Goal: Obtain resource: Download file/media

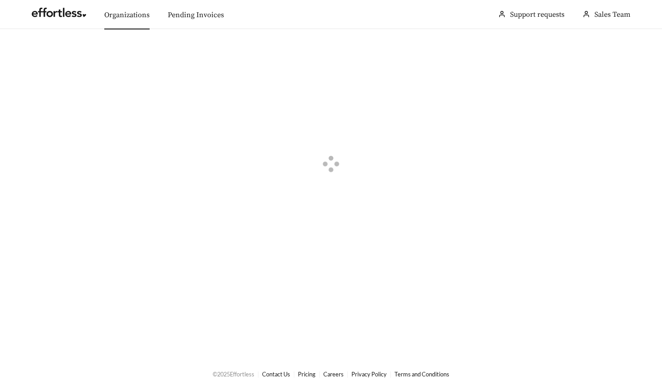
click at [124, 15] on link "Organizations" at bounding box center [126, 14] width 45 height 9
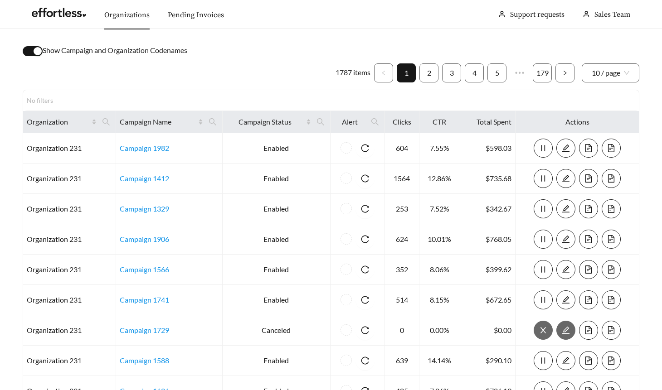
click at [39, 49] on div "button" at bounding box center [38, 51] width 8 height 8
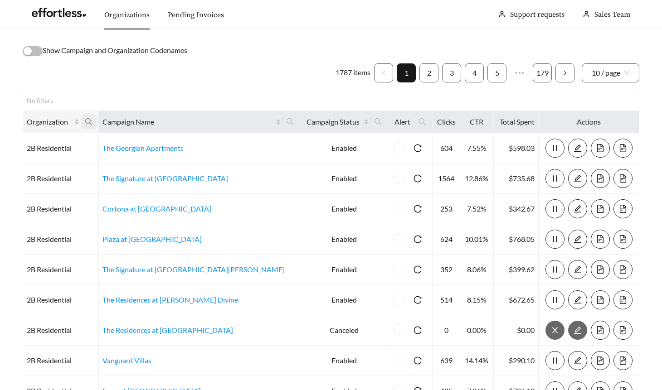
click at [93, 120] on icon "search" at bounding box center [89, 122] width 8 height 8
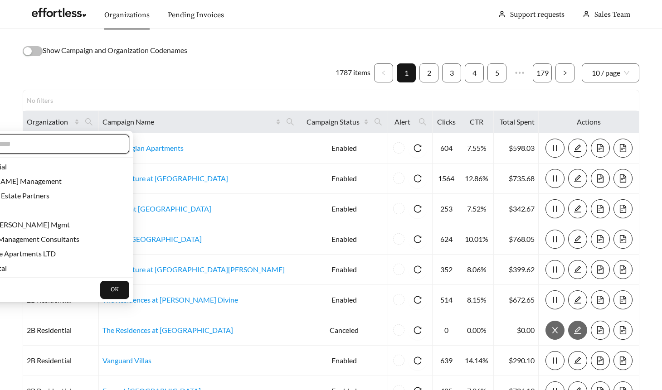
click at [88, 144] on input "text" at bounding box center [41, 144] width 155 height 11
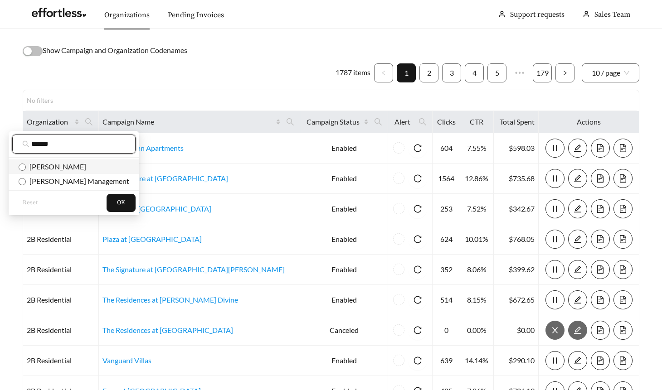
type input "******"
click at [47, 169] on span "Cannon" at bounding box center [56, 166] width 60 height 9
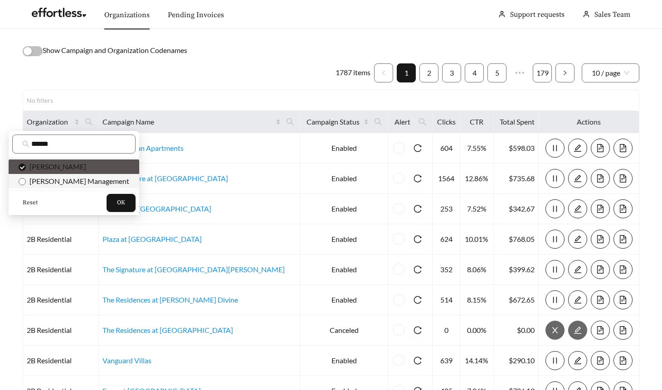
click at [48, 182] on span "[PERSON_NAME] Management" at bounding box center [77, 181] width 103 height 9
click at [117, 199] on span "OK" at bounding box center [121, 202] width 8 height 9
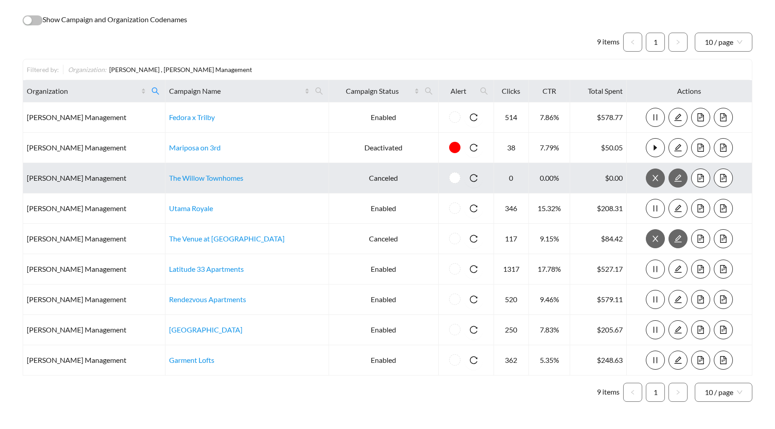
scroll to position [59, 0]
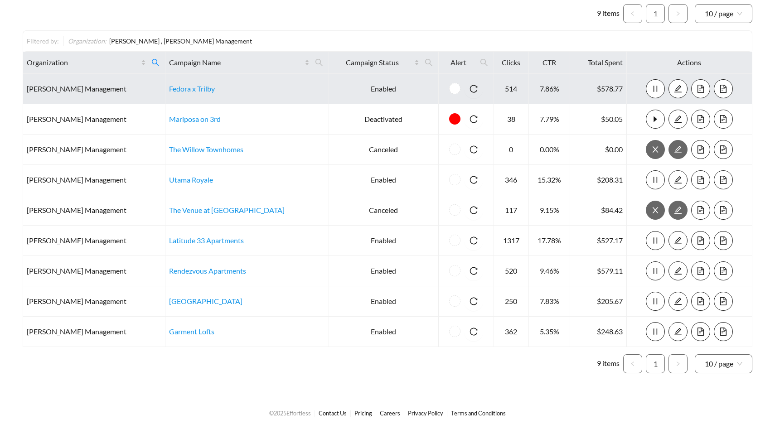
click at [661, 87] on icon "file-text" at bounding box center [700, 89] width 8 height 8
click at [661, 88] on icon "file-text" at bounding box center [700, 89] width 6 height 8
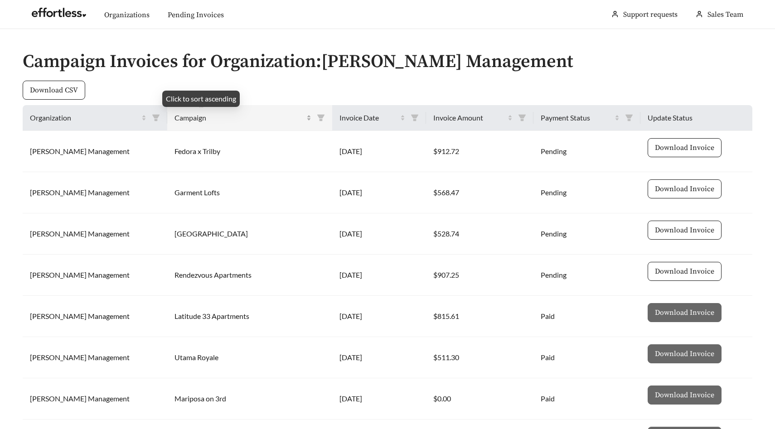
click at [175, 119] on span "Campaign" at bounding box center [239, 117] width 130 height 11
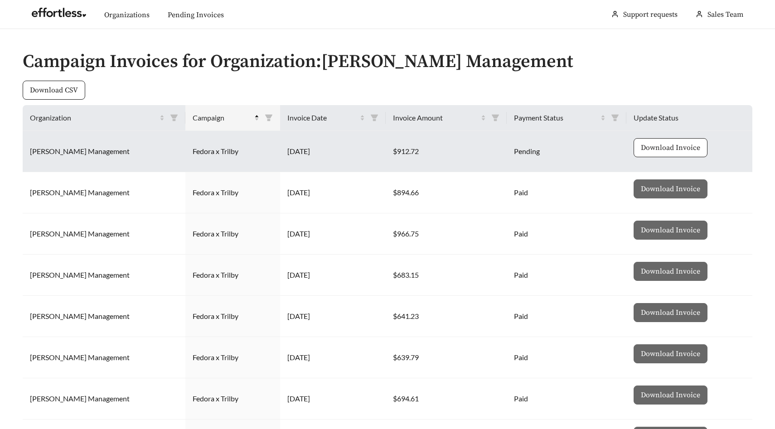
click at [659, 145] on span "Download Invoice" at bounding box center [670, 147] width 59 height 11
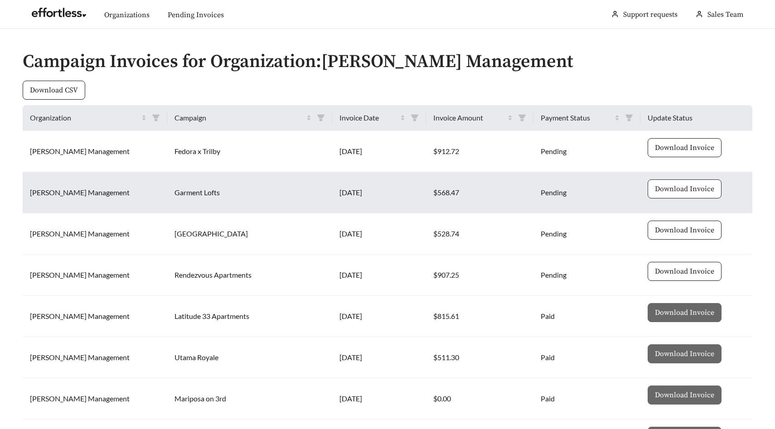
click at [676, 189] on span "Download Invoice" at bounding box center [684, 189] width 59 height 11
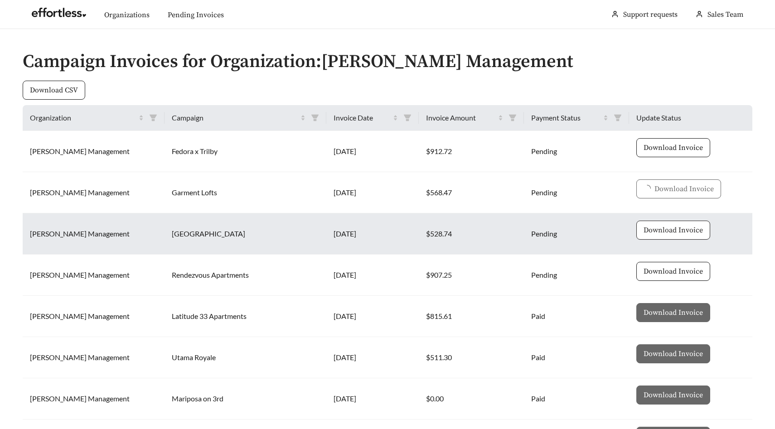
click at [661, 231] on span "Download Invoice" at bounding box center [672, 230] width 59 height 11
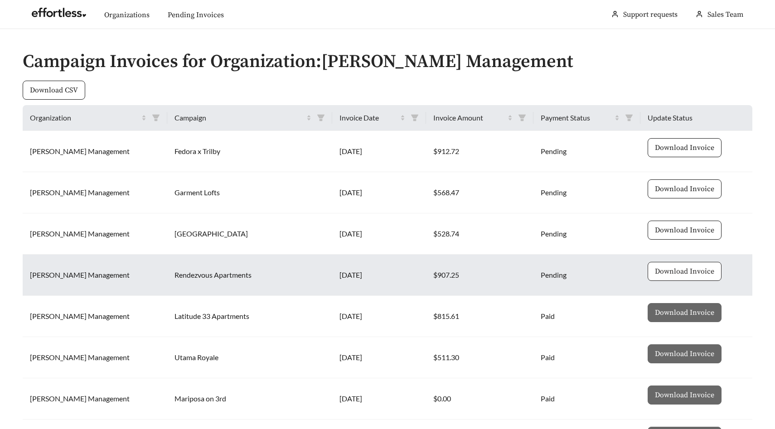
click at [657, 271] on span "Download Invoice" at bounding box center [684, 271] width 59 height 11
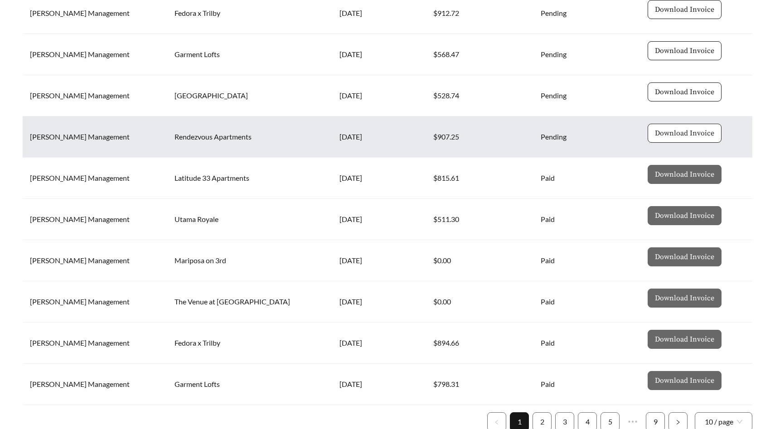
scroll to position [203, 0]
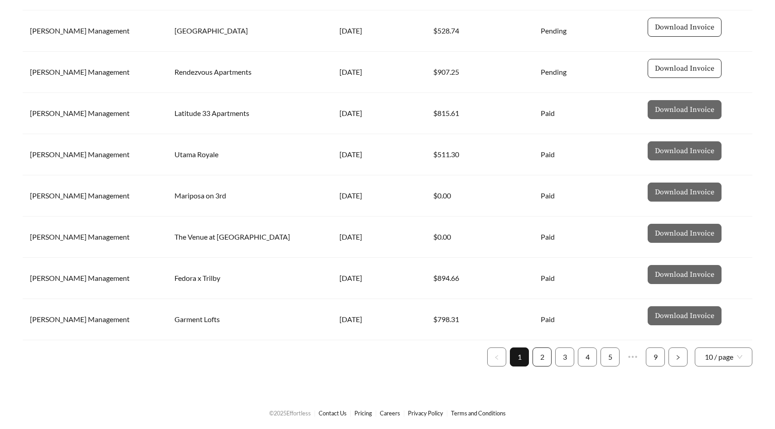
click at [544, 356] on link "2" at bounding box center [542, 357] width 18 height 18
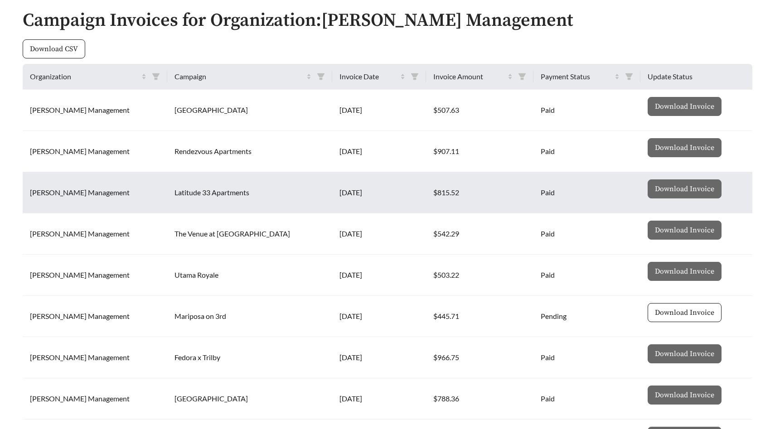
scroll to position [53, 0]
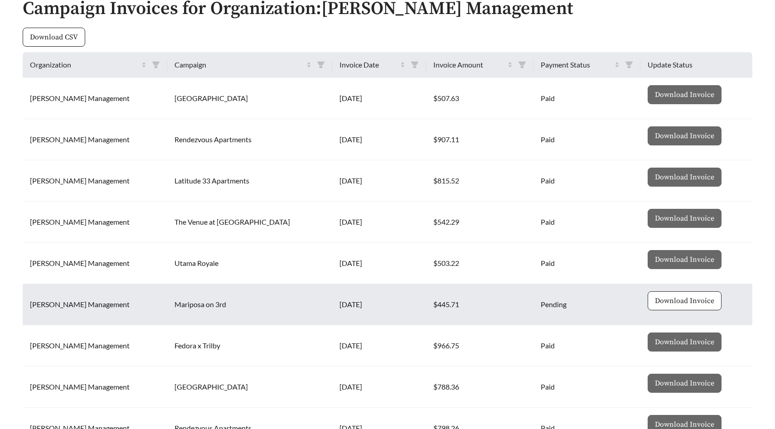
click at [683, 302] on span "Download Invoice" at bounding box center [684, 300] width 59 height 11
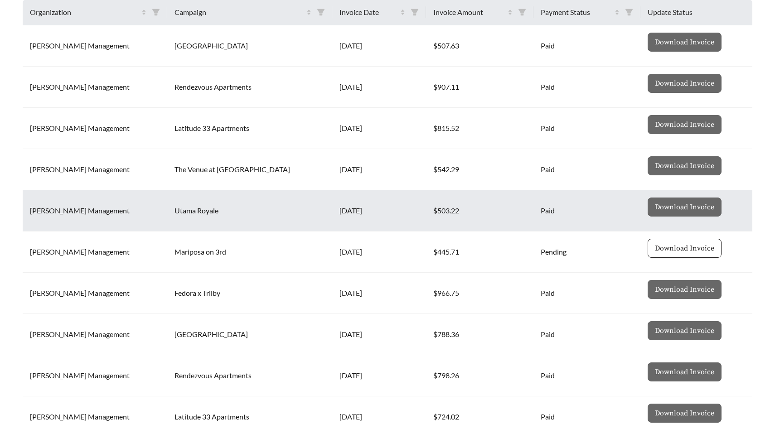
scroll to position [203, 0]
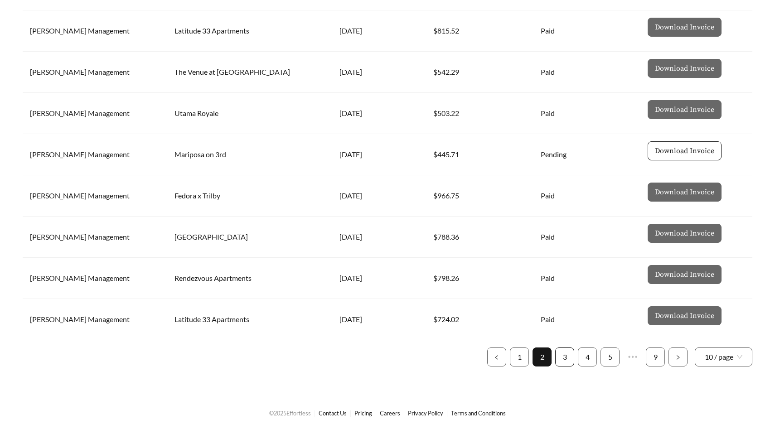
click at [562, 359] on link "3" at bounding box center [565, 357] width 18 height 18
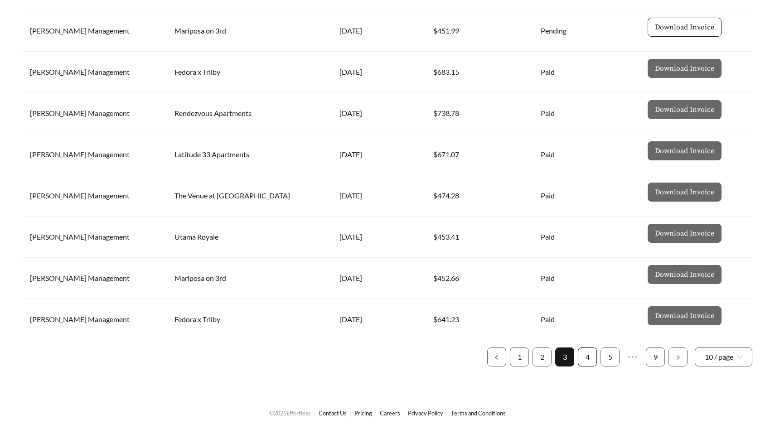
click at [587, 354] on link "4" at bounding box center [587, 357] width 18 height 18
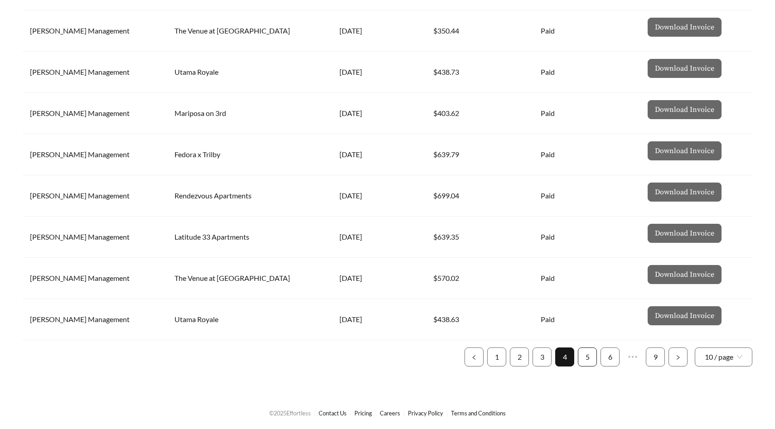
click at [590, 355] on link "5" at bounding box center [587, 357] width 18 height 18
click at [588, 354] on link "6" at bounding box center [587, 357] width 18 height 18
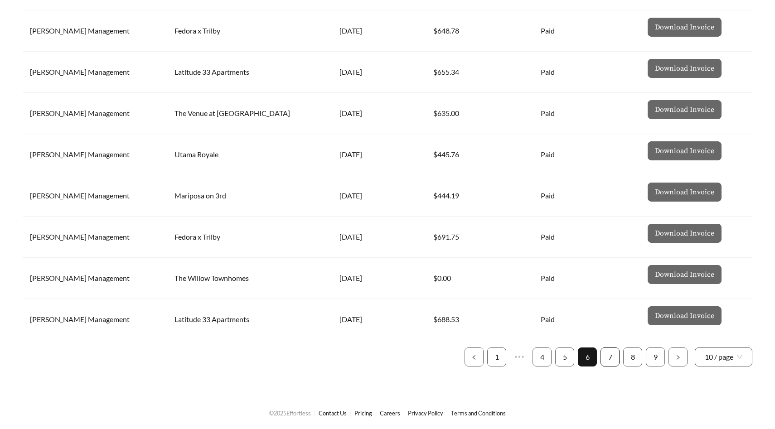
click at [610, 354] on link "7" at bounding box center [610, 357] width 18 height 18
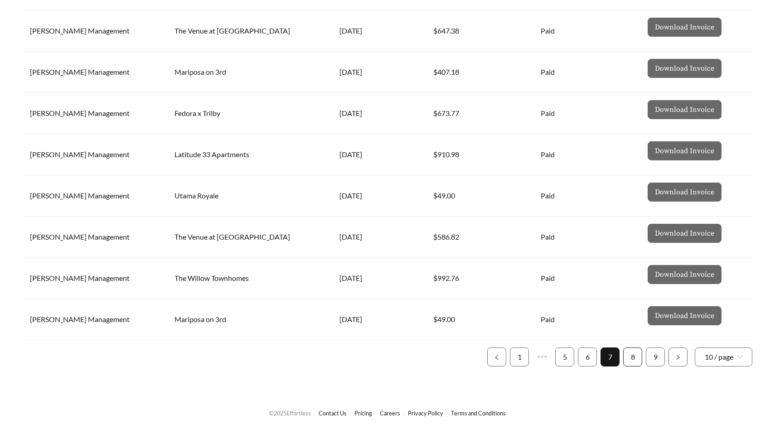
click at [633, 358] on link "8" at bounding box center [632, 357] width 18 height 18
click at [657, 355] on link "9" at bounding box center [655, 357] width 18 height 18
click at [520, 352] on link "1" at bounding box center [519, 357] width 18 height 18
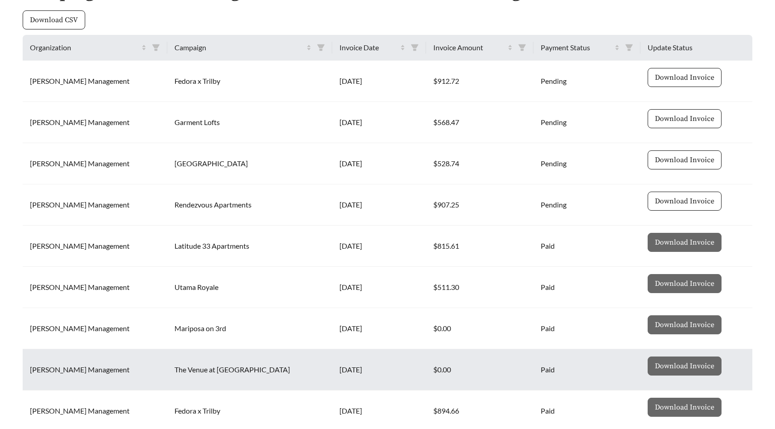
scroll to position [0, 0]
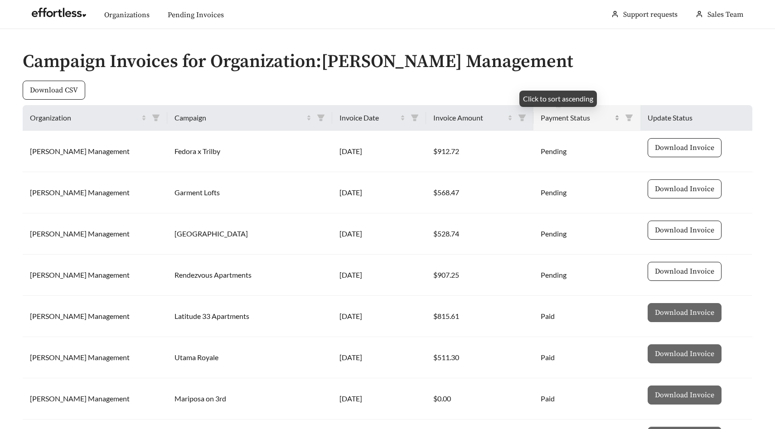
click at [559, 117] on span "Payment Status" at bounding box center [577, 117] width 72 height 11
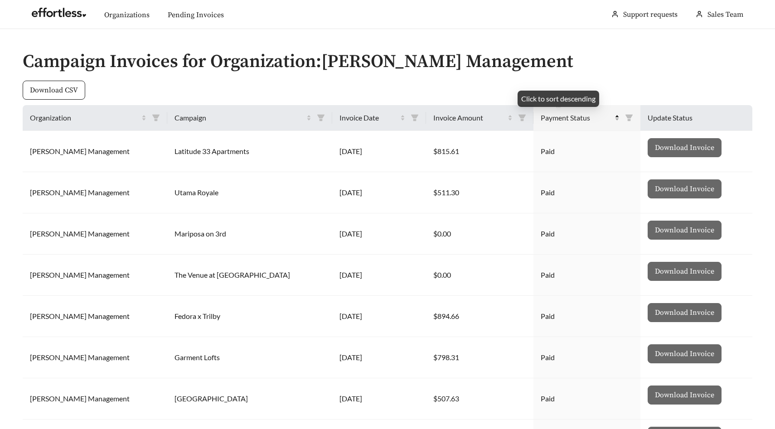
click at [559, 117] on span "Payment Status" at bounding box center [577, 117] width 72 height 11
